Goal: Use online tool/utility: Utilize a website feature to perform a specific function

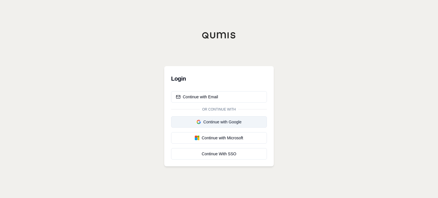
click at [226, 119] on div "Continue with Google" at bounding box center [219, 122] width 86 height 6
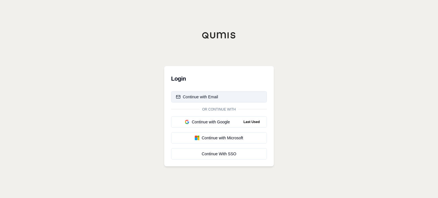
click at [214, 92] on button "Continue with Email" at bounding box center [219, 96] width 96 height 11
click at [224, 99] on button "Continue with Email Last Used" at bounding box center [219, 96] width 96 height 11
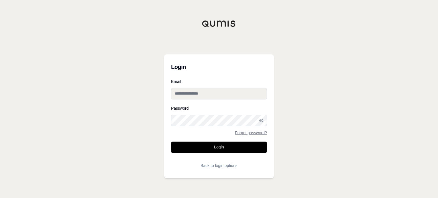
type input "**********"
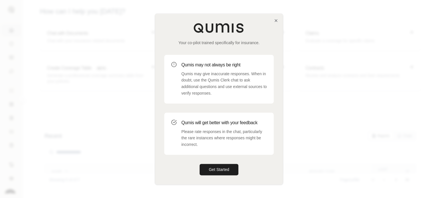
click at [206, 175] on div "Your co-pilot trained specifically for insurance. Qumis may not always be right…" at bounding box center [219, 99] width 128 height 171
click at [214, 171] on button "Get Started" at bounding box center [219, 169] width 39 height 11
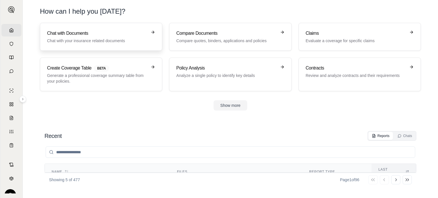
click at [110, 41] on p "Chat with your insurance related documents" at bounding box center [97, 41] width 100 height 6
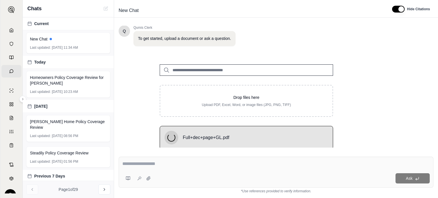
scroll to position [46, 0]
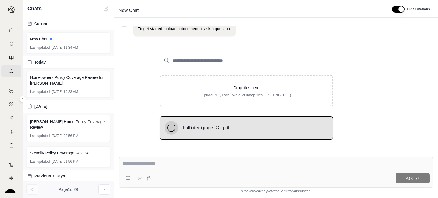
click at [378, 140] on div "Q Qumis Clerk 👋 Welcome!! I'm your personal insurance clerk. I've been trained …" at bounding box center [276, 87] width 315 height 122
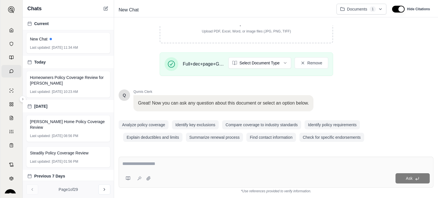
scroll to position [110, 0]
click at [281, 62] on html "Home Vault Prompts Chats Single Policy Comparisons Claims Custom Report Coverag…" at bounding box center [219, 99] width 438 height 198
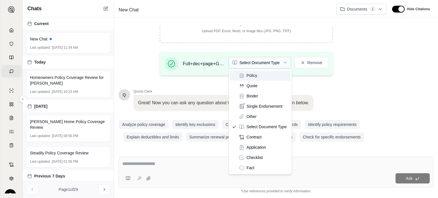
click at [277, 65] on html "Home Vault Prompts Chats Single Policy Comparisons Claims Custom Report Coverag…" at bounding box center [219, 99] width 438 height 198
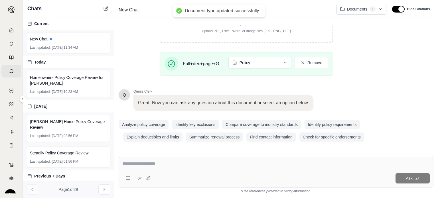
click at [251, 167] on textarea at bounding box center [275, 164] width 307 height 7
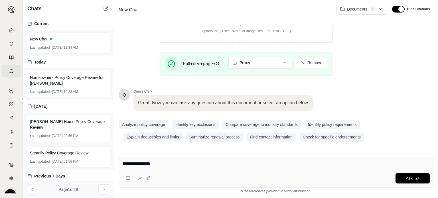
type textarea "**********"
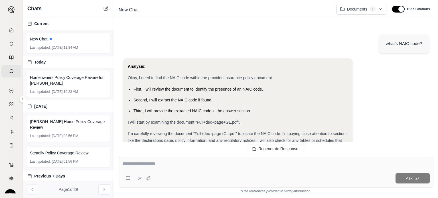
scroll to position [78, 0]
